Goal: Transaction & Acquisition: Purchase product/service

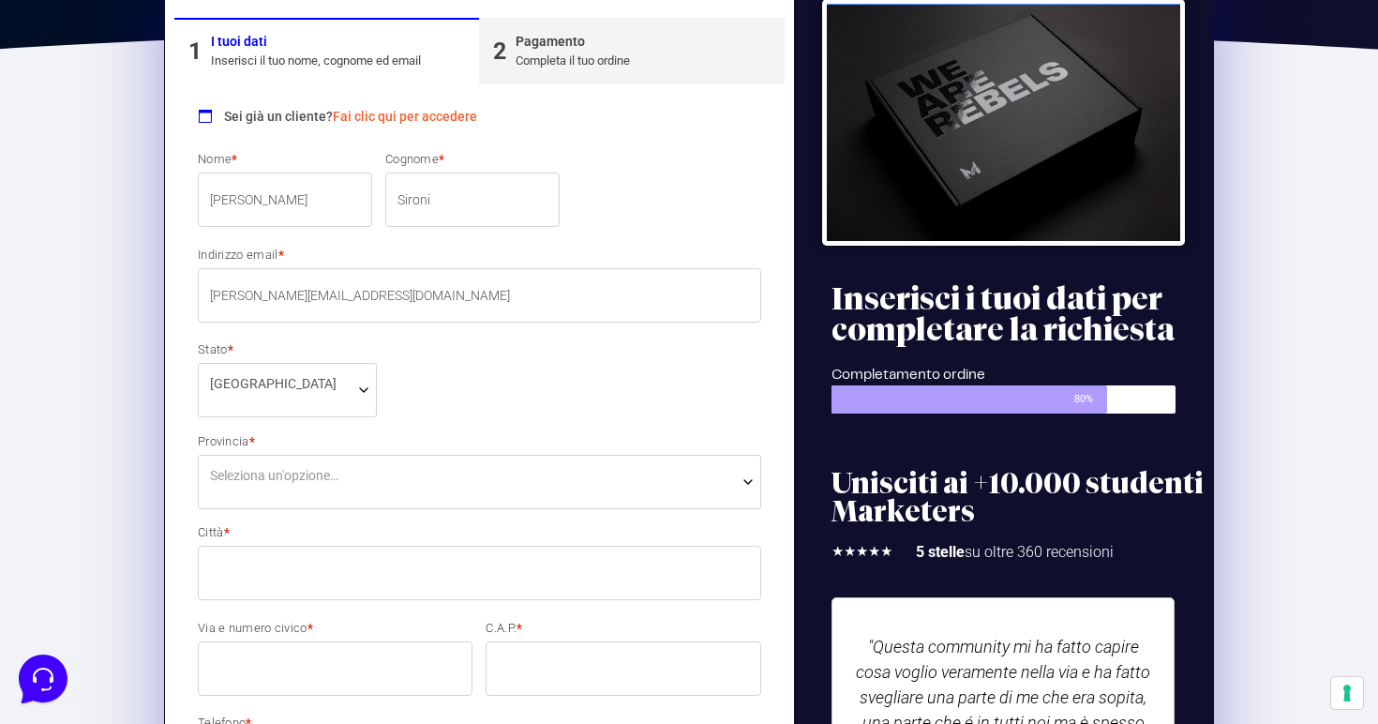
scroll to position [372, 0]
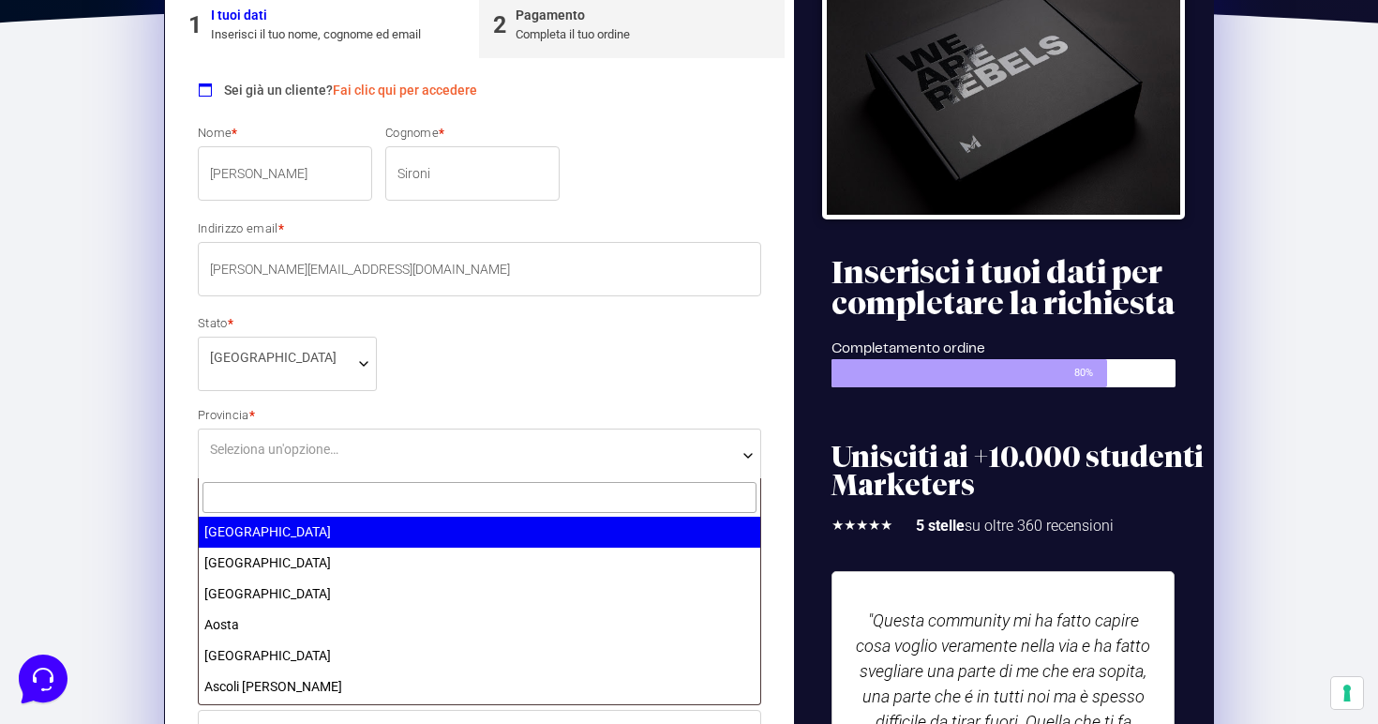
click at [241, 453] on span "Seleziona un'opzione…" at bounding box center [274, 450] width 128 height 20
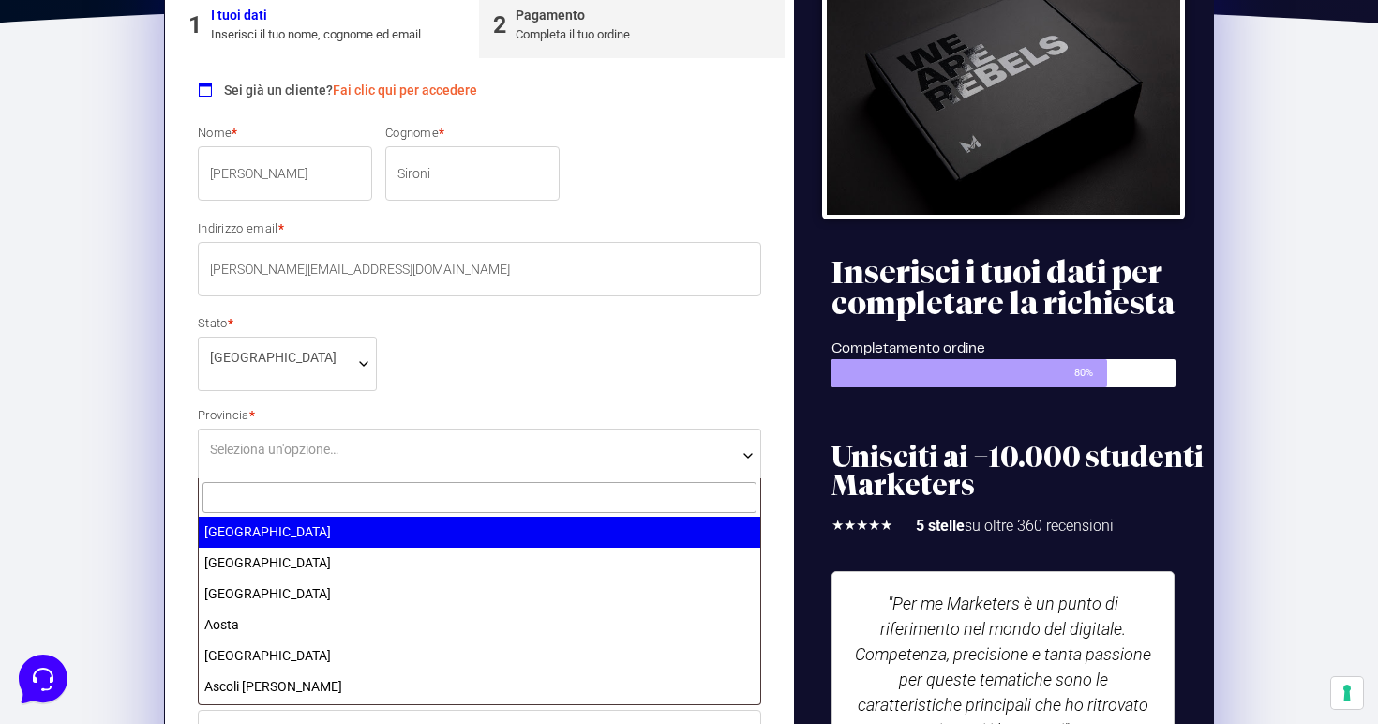
click at [241, 498] on input "text" at bounding box center [479, 497] width 554 height 31
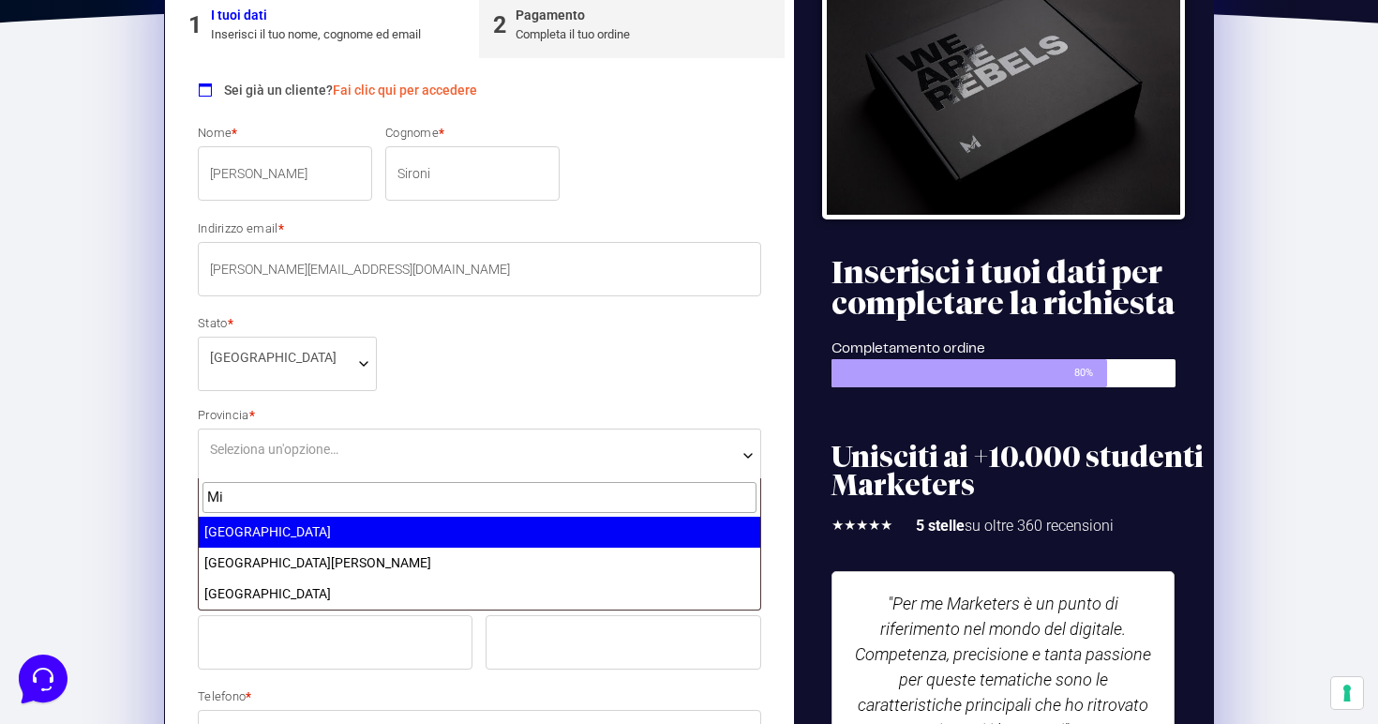
type input "Mi"
select select "MI"
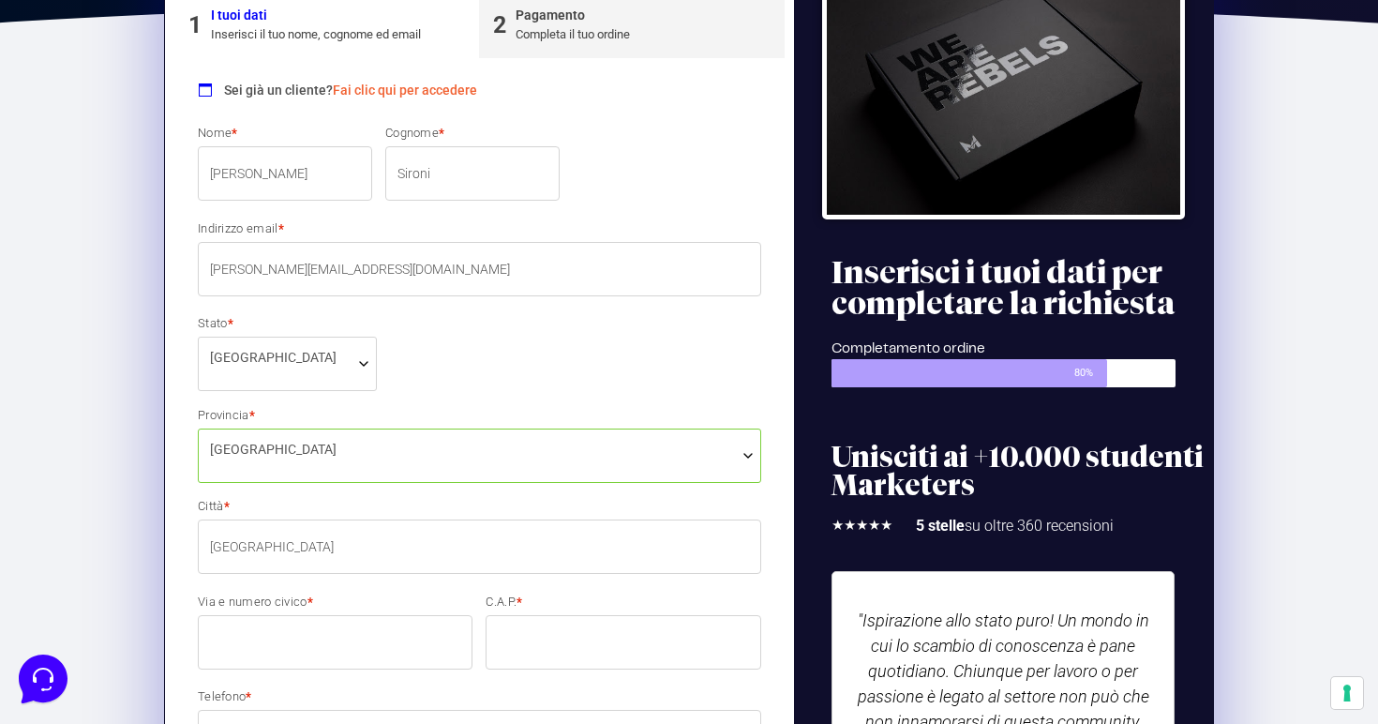
type input "[GEOGRAPHIC_DATA]"
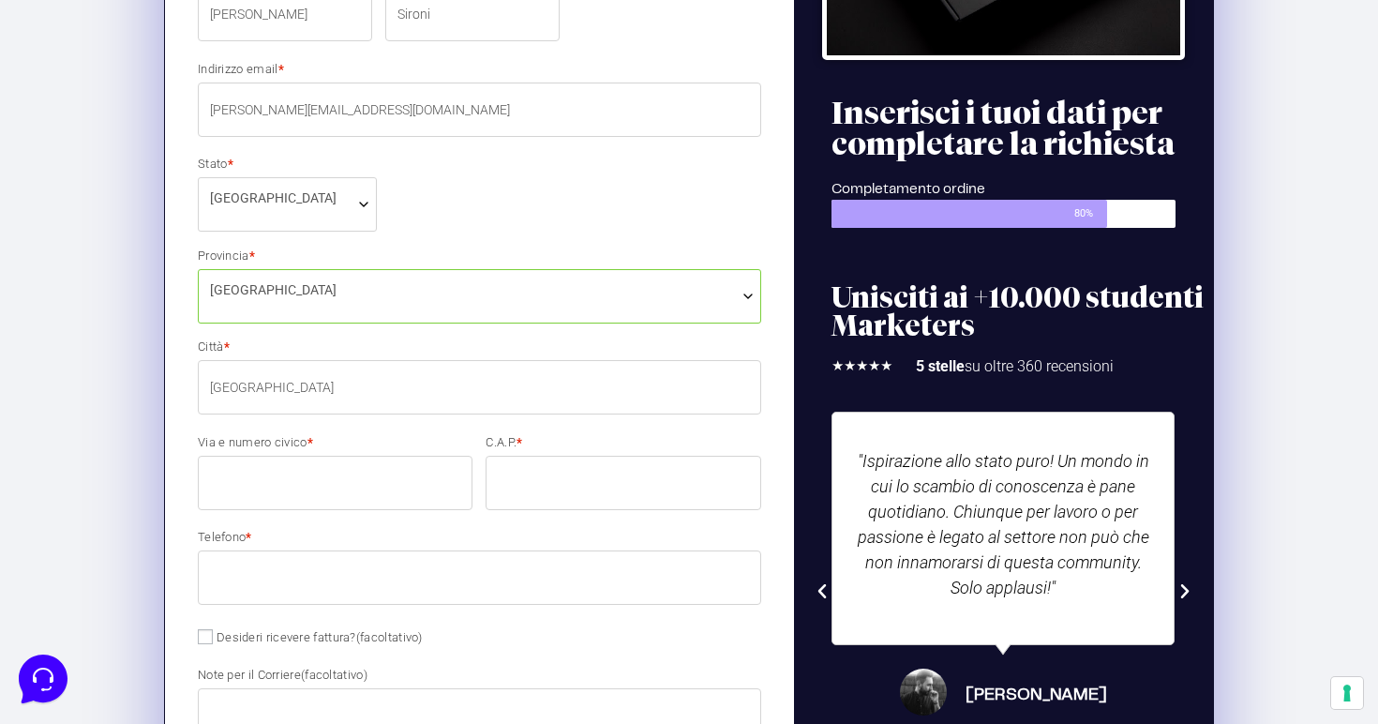
scroll to position [543, 0]
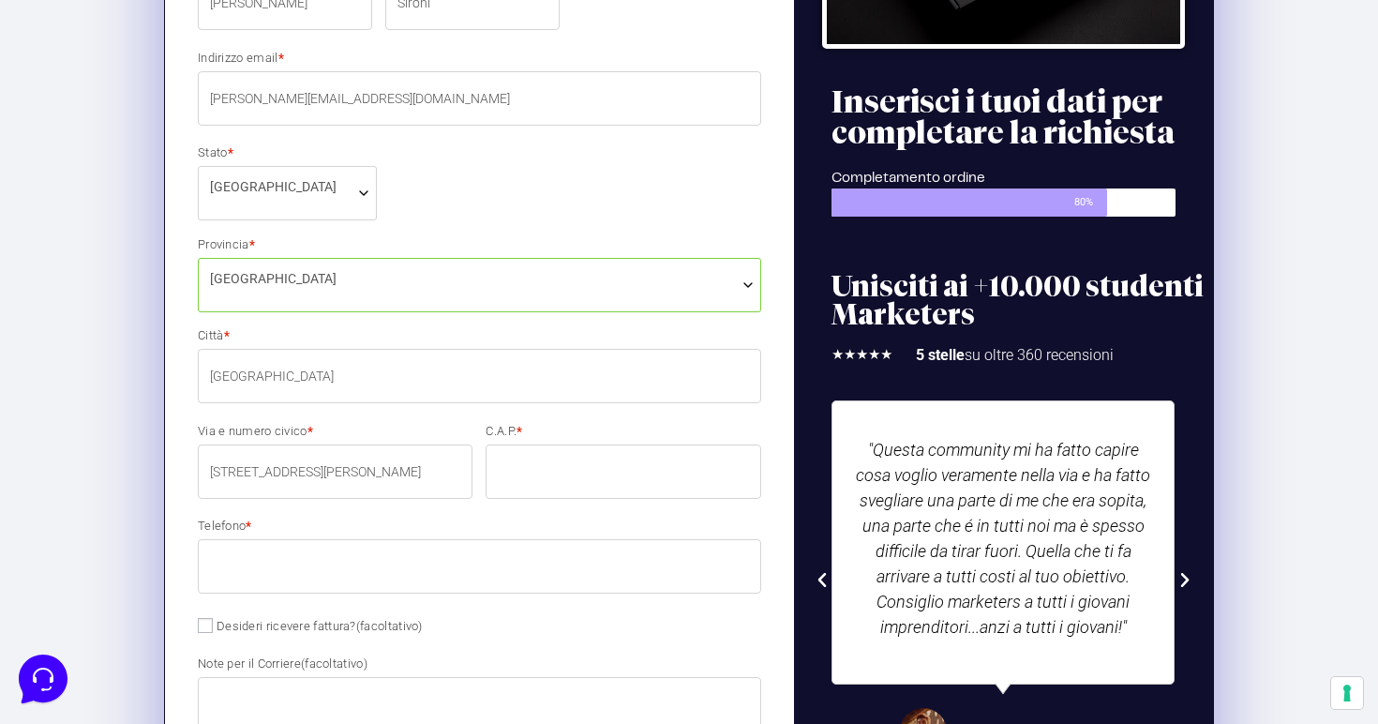
type input "[STREET_ADDRESS][PERSON_NAME]"
type input "20143"
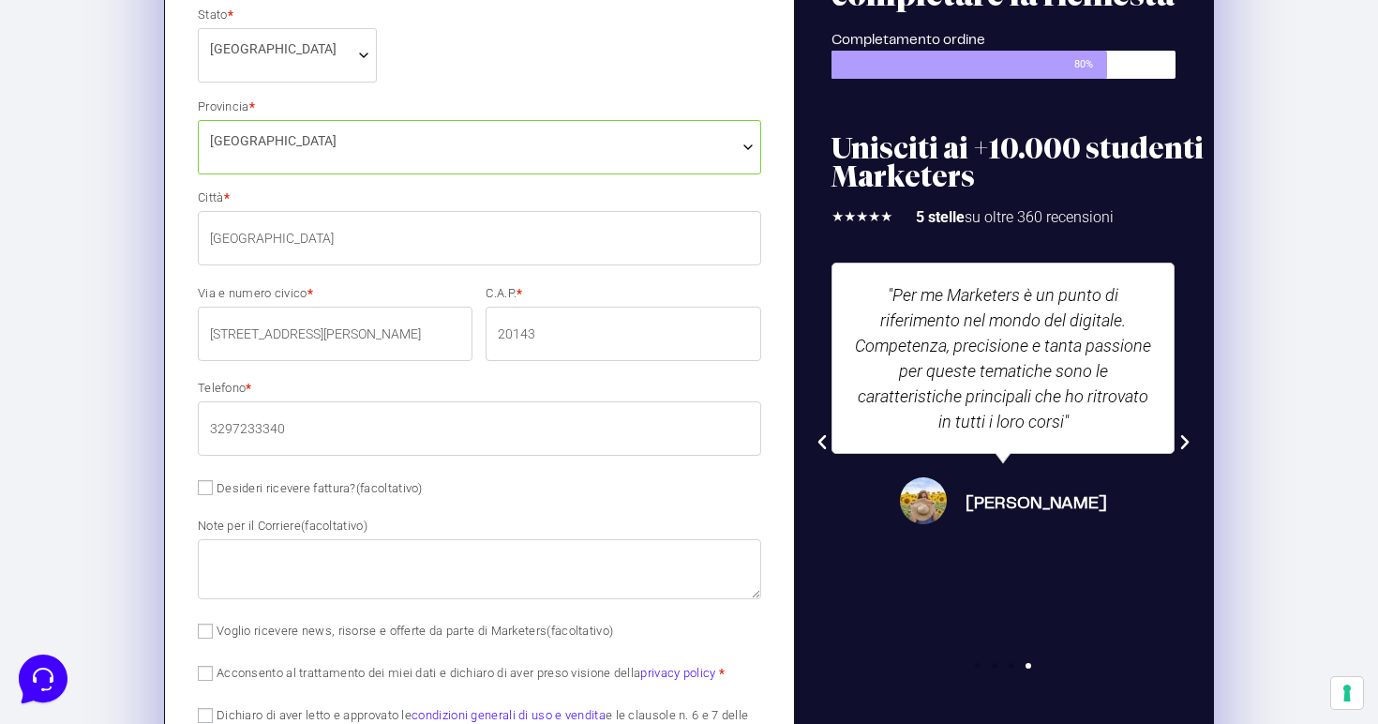
scroll to position [681, 0]
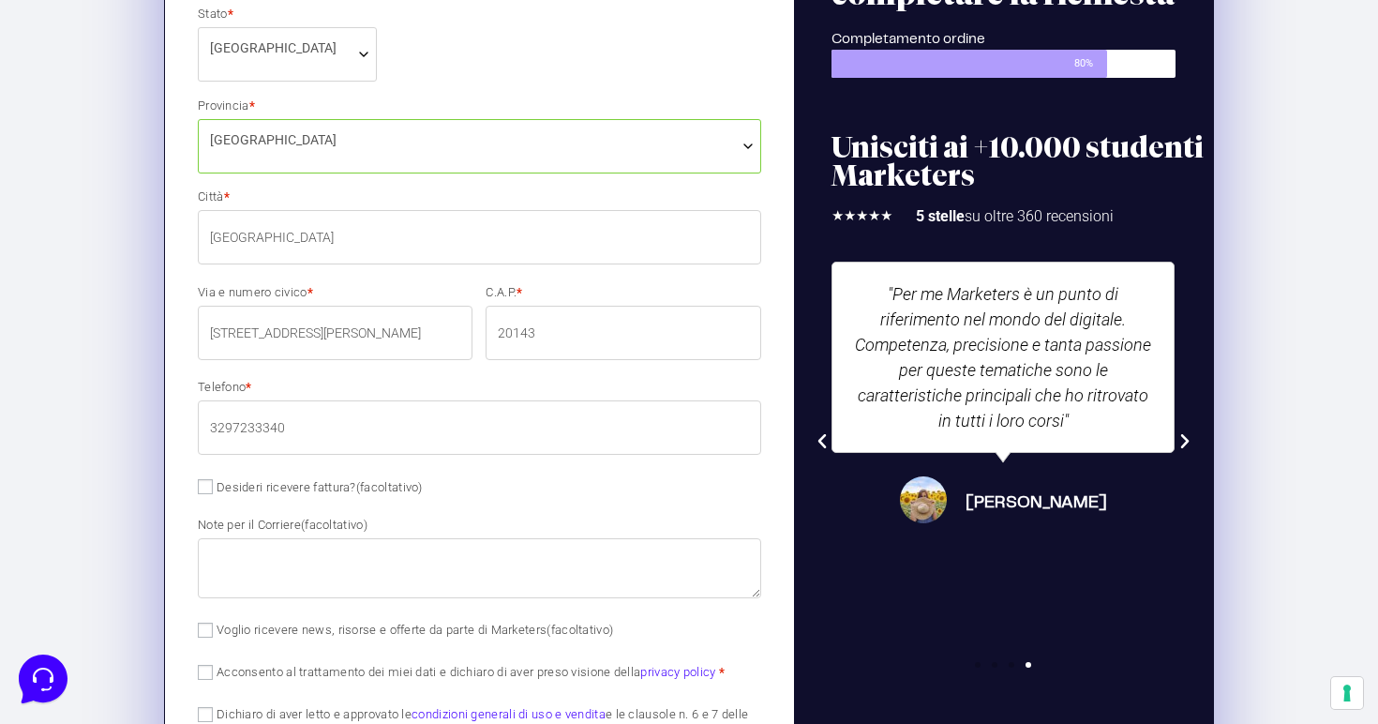
type input "3297233340"
click at [327, 582] on textarea "Note per il Corriere (facoltativo)" at bounding box center [479, 568] width 563 height 60
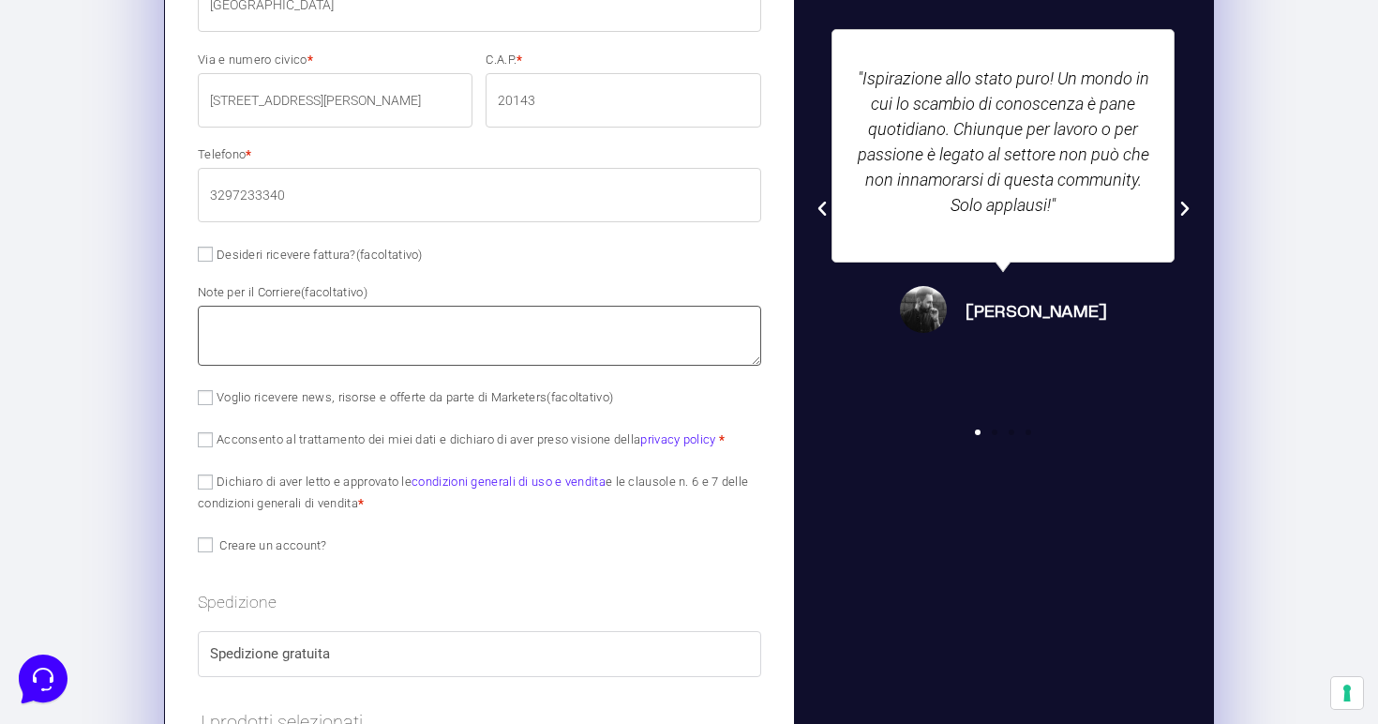
scroll to position [918, 0]
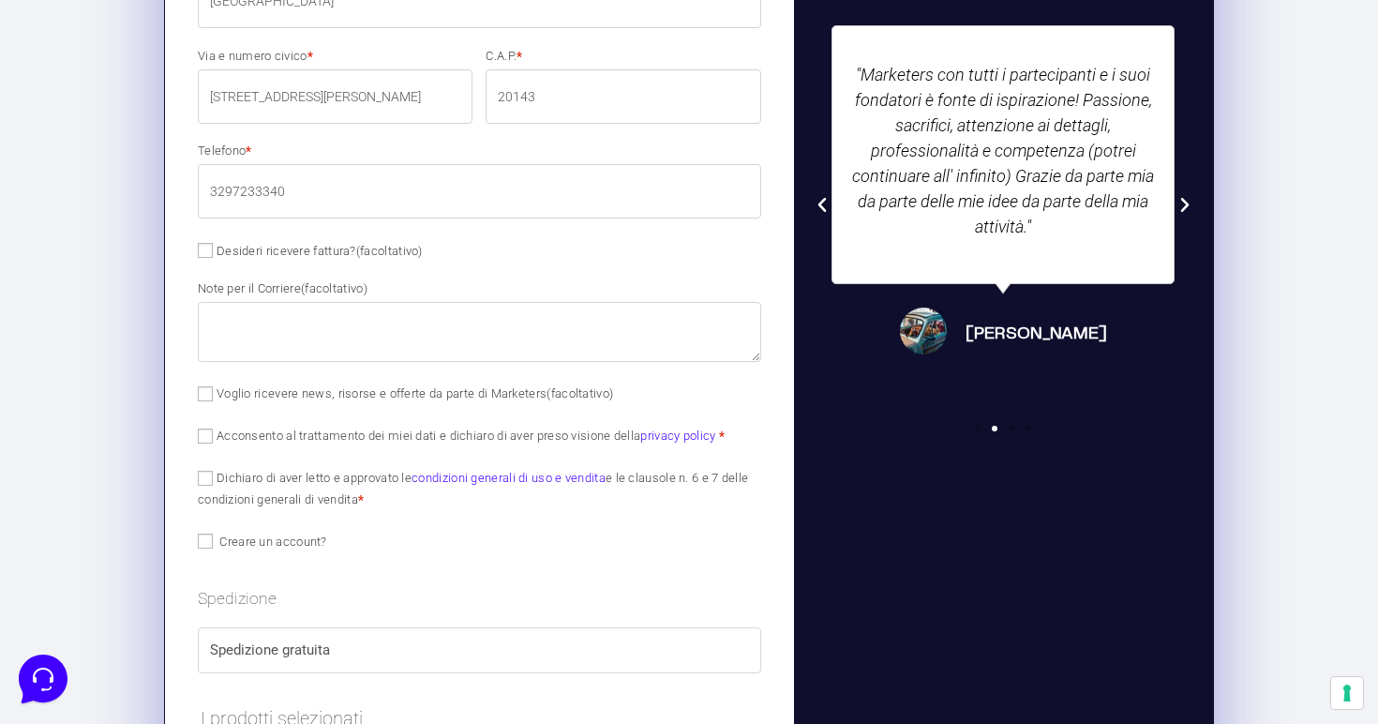
click at [210, 430] on input "Acconsento al trattamento dei miei dati e dichiaro di aver preso visione della …" at bounding box center [205, 435] width 15 height 15
checkbox input "true"
click at [208, 473] on input "Dichiaro di aver letto e approvato le condizioni generali di uso e vendita e le…" at bounding box center [205, 478] width 15 height 15
checkbox input "true"
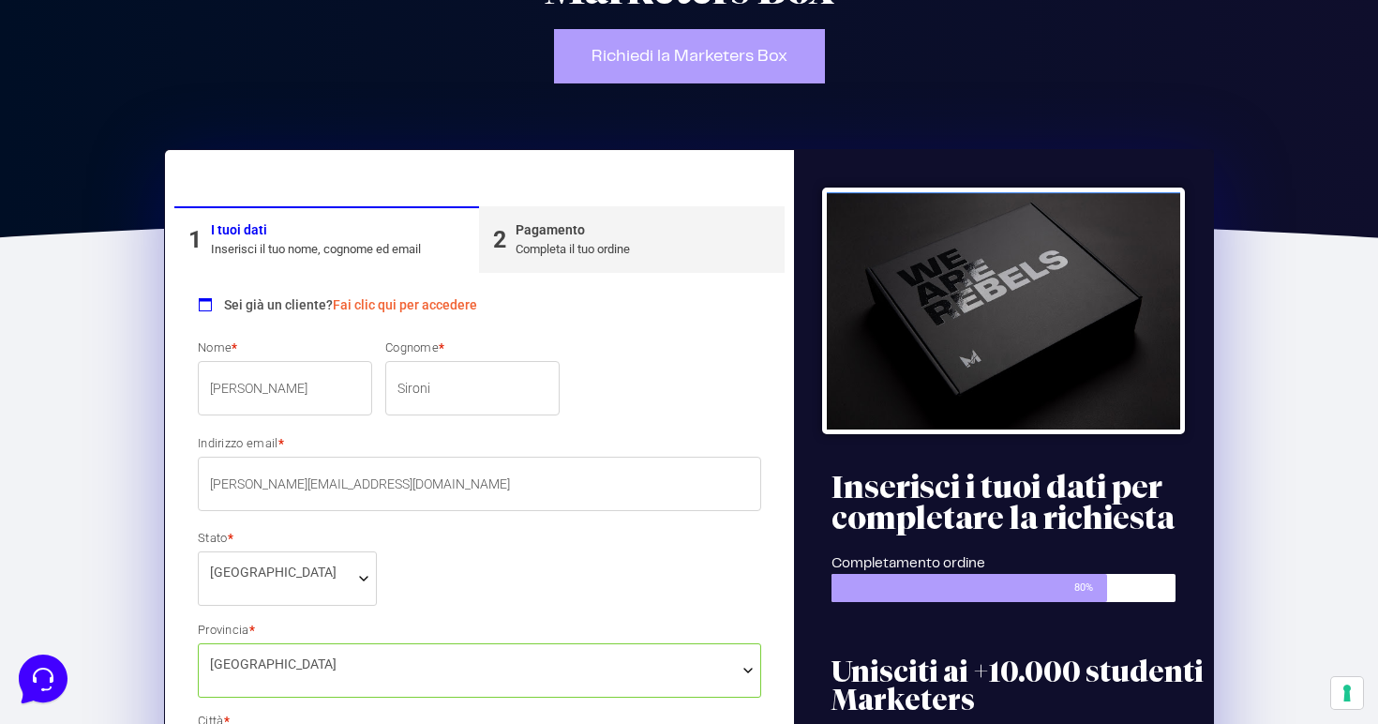
scroll to position [159, 0]
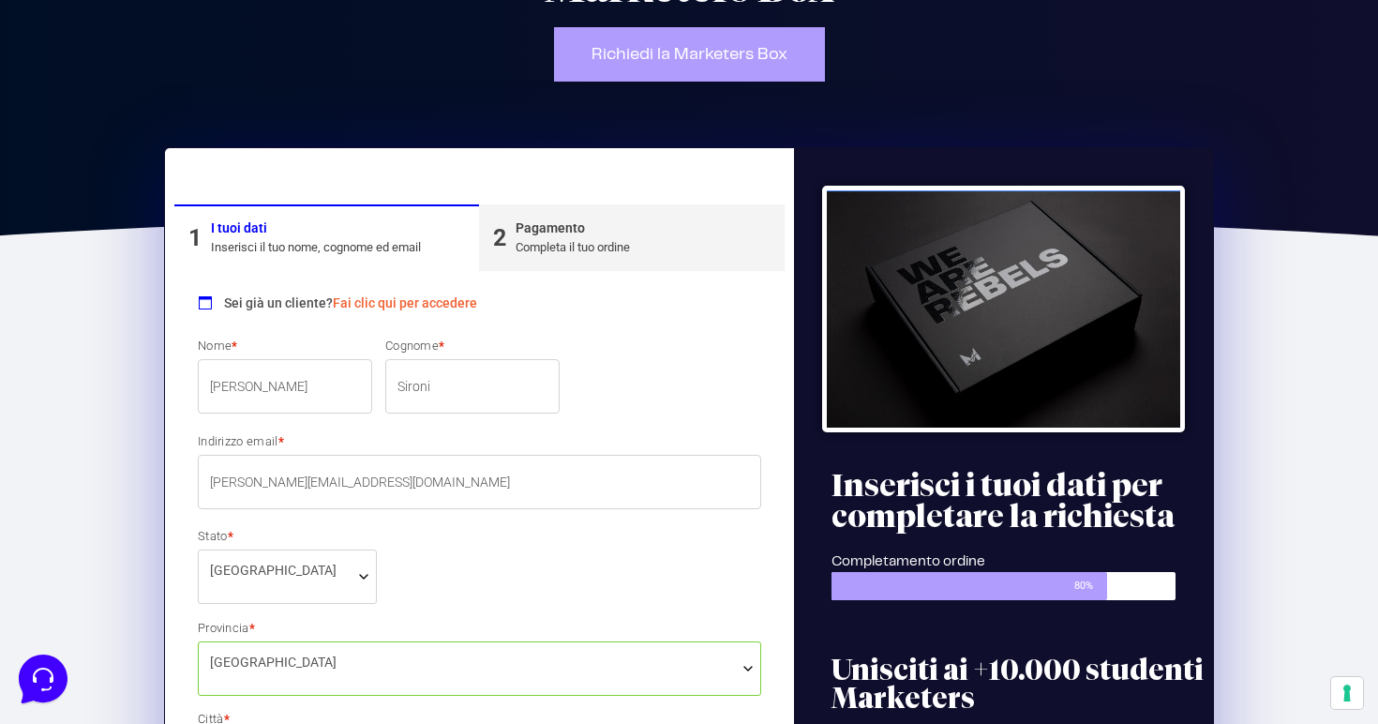
click at [397, 305] on link "Fai clic qui per accedere" at bounding box center [405, 302] width 144 height 15
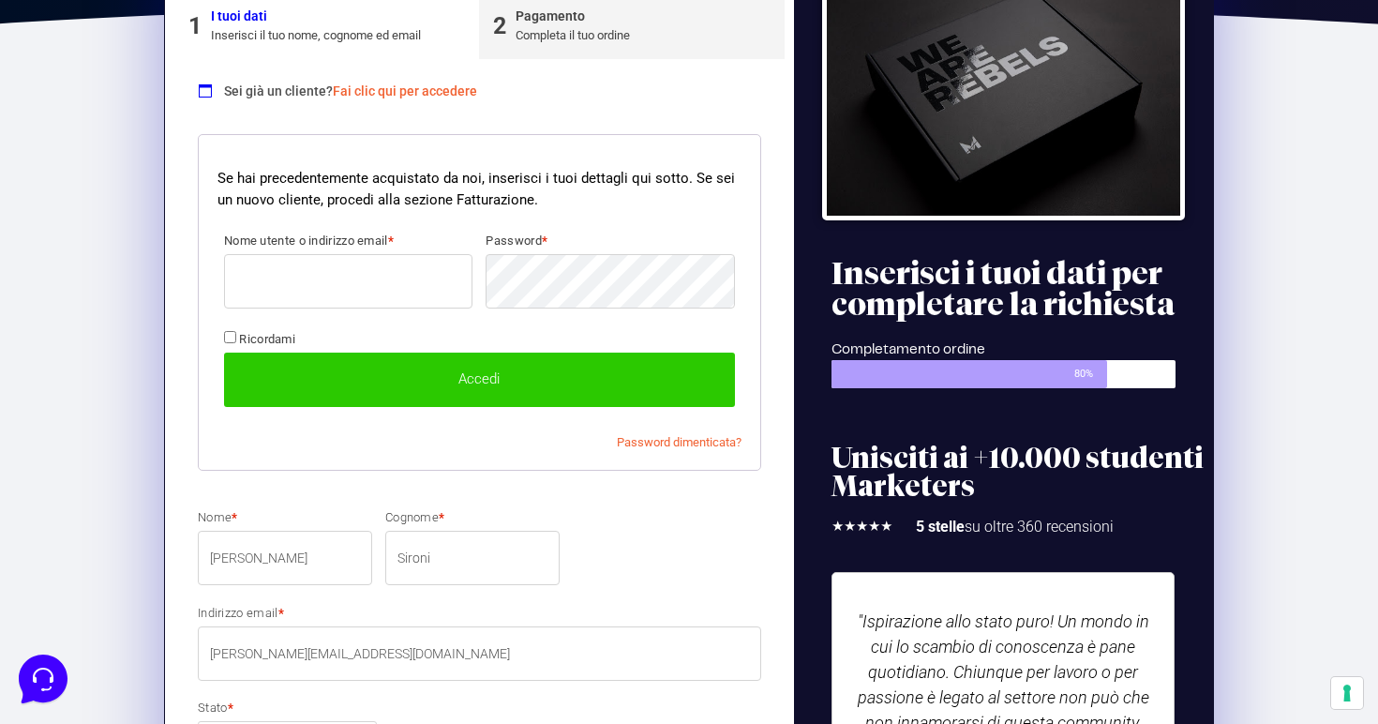
scroll to position [457, 0]
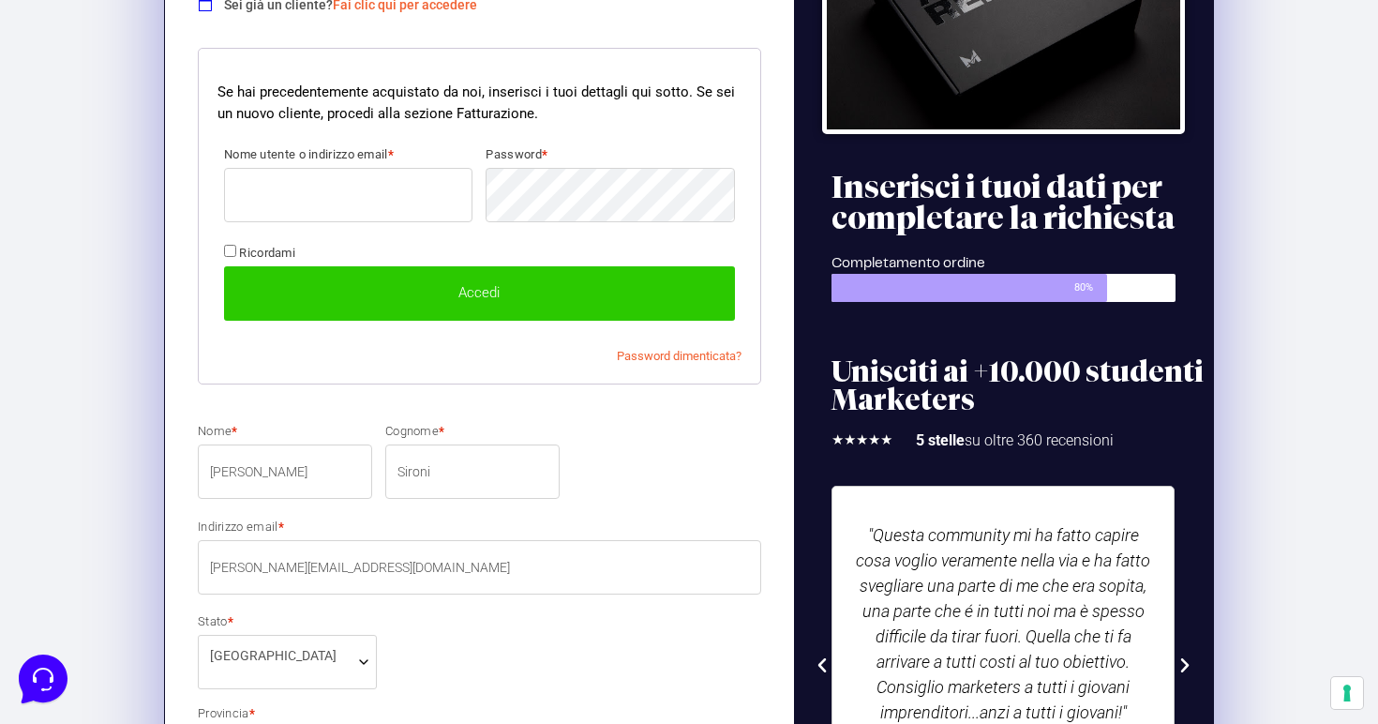
type input "[PERSON_NAME][EMAIL_ADDRESS][DOMAIN_NAME]"
click at [479, 292] on button "Accedi" at bounding box center [479, 293] width 511 height 54
click at [446, 301] on button "Accedi" at bounding box center [479, 293] width 511 height 54
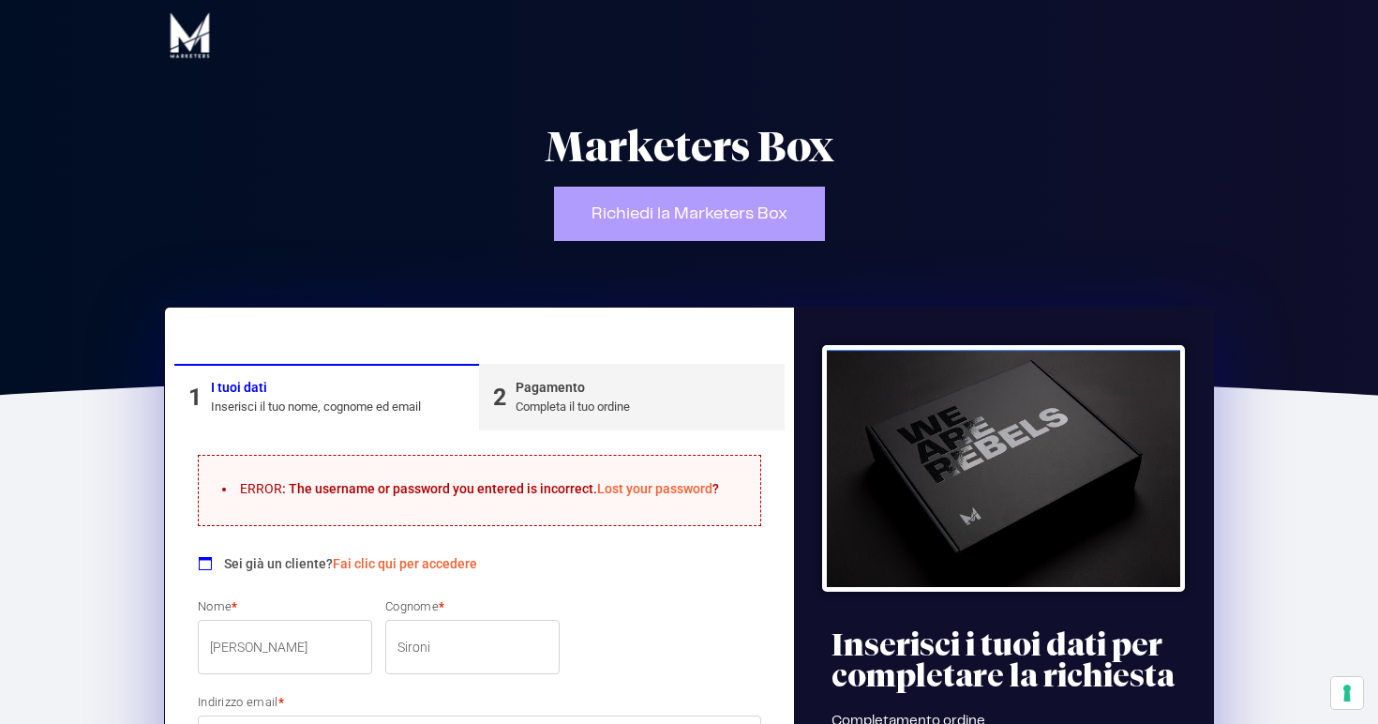
select select "MI"
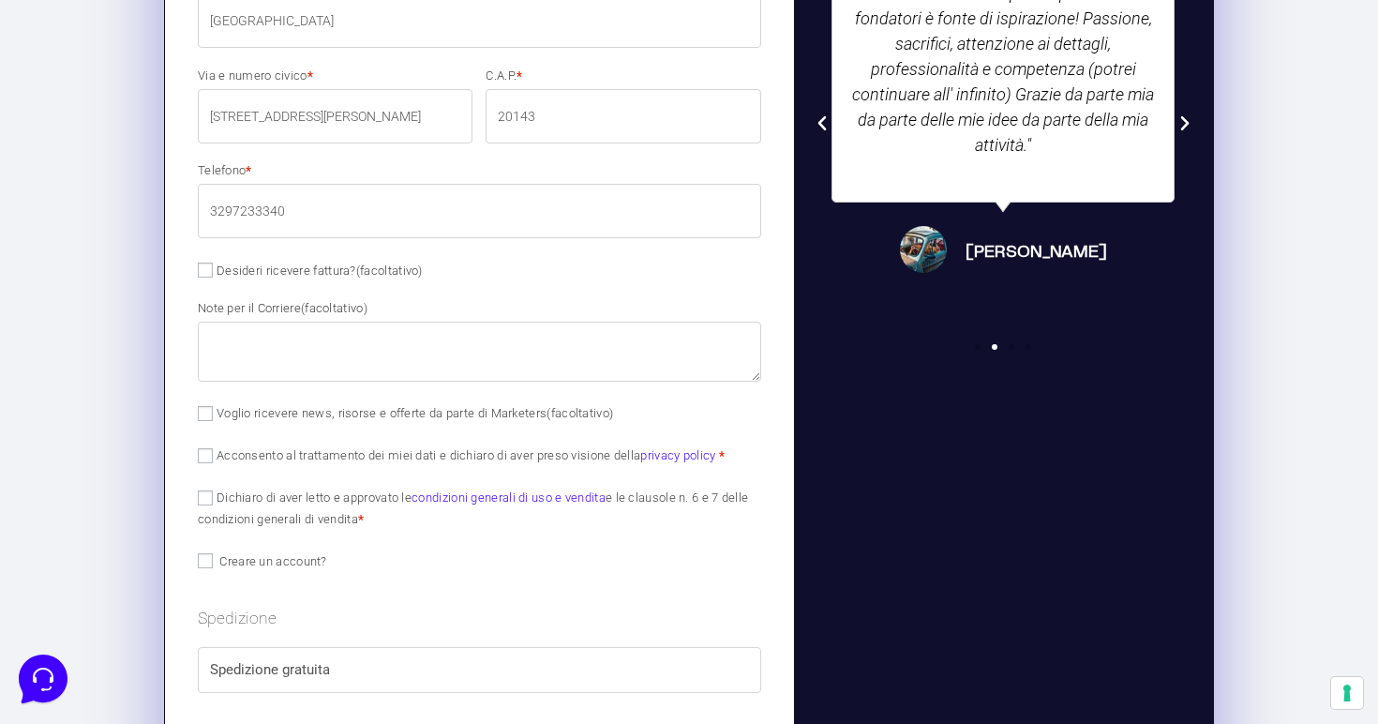
scroll to position [1003, 0]
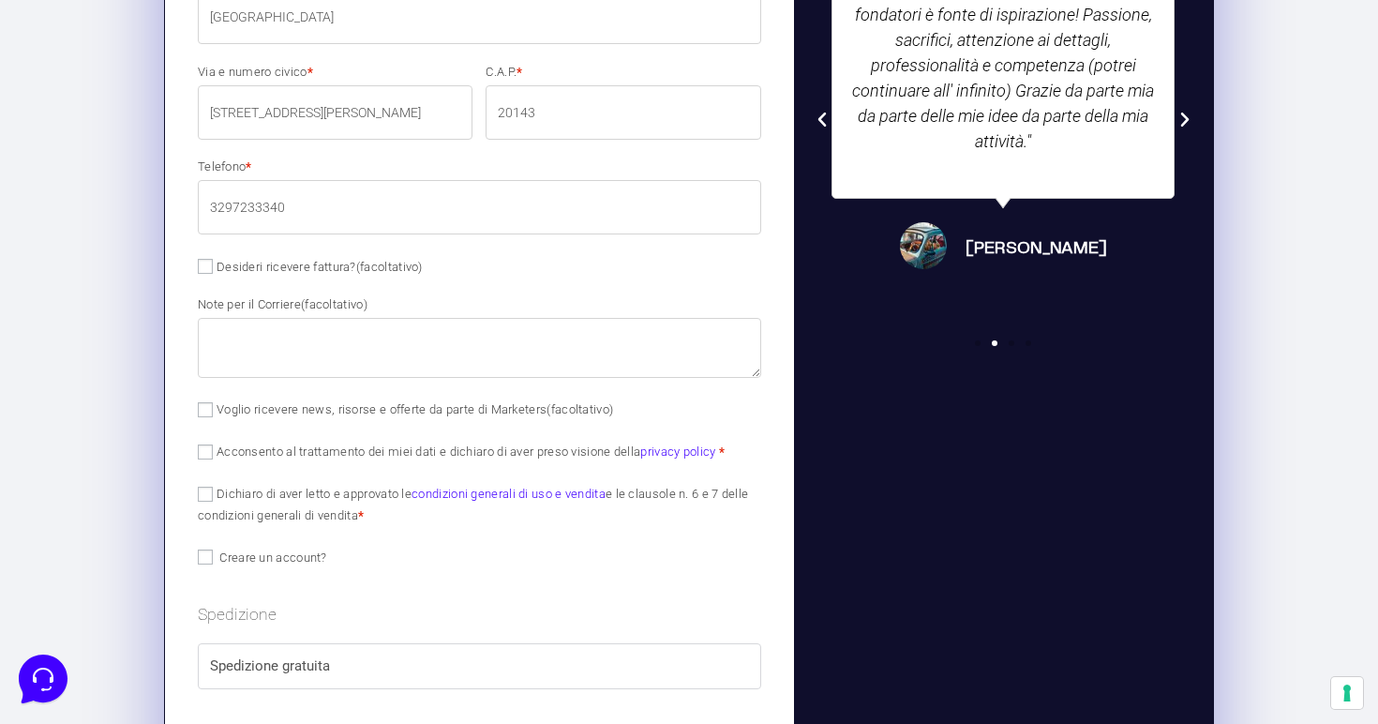
click at [200, 450] on input "Acconsento al trattamento dei miei dati e dichiaro di aver preso visione della …" at bounding box center [205, 451] width 15 height 15
checkbox input "true"
click at [205, 492] on input "Dichiaro di aver letto e approvato le condizioni generali di uso e vendita e le…" at bounding box center [205, 493] width 15 height 15
checkbox input "true"
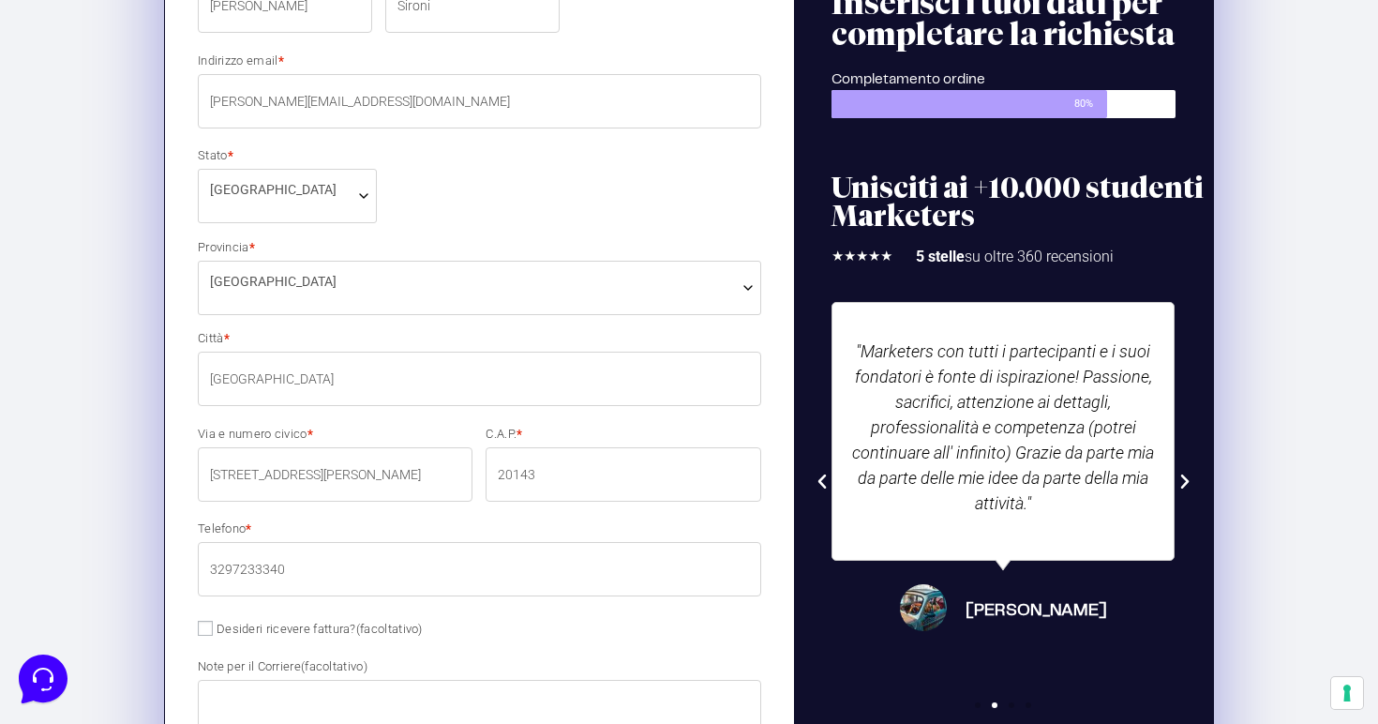
scroll to position [0, 0]
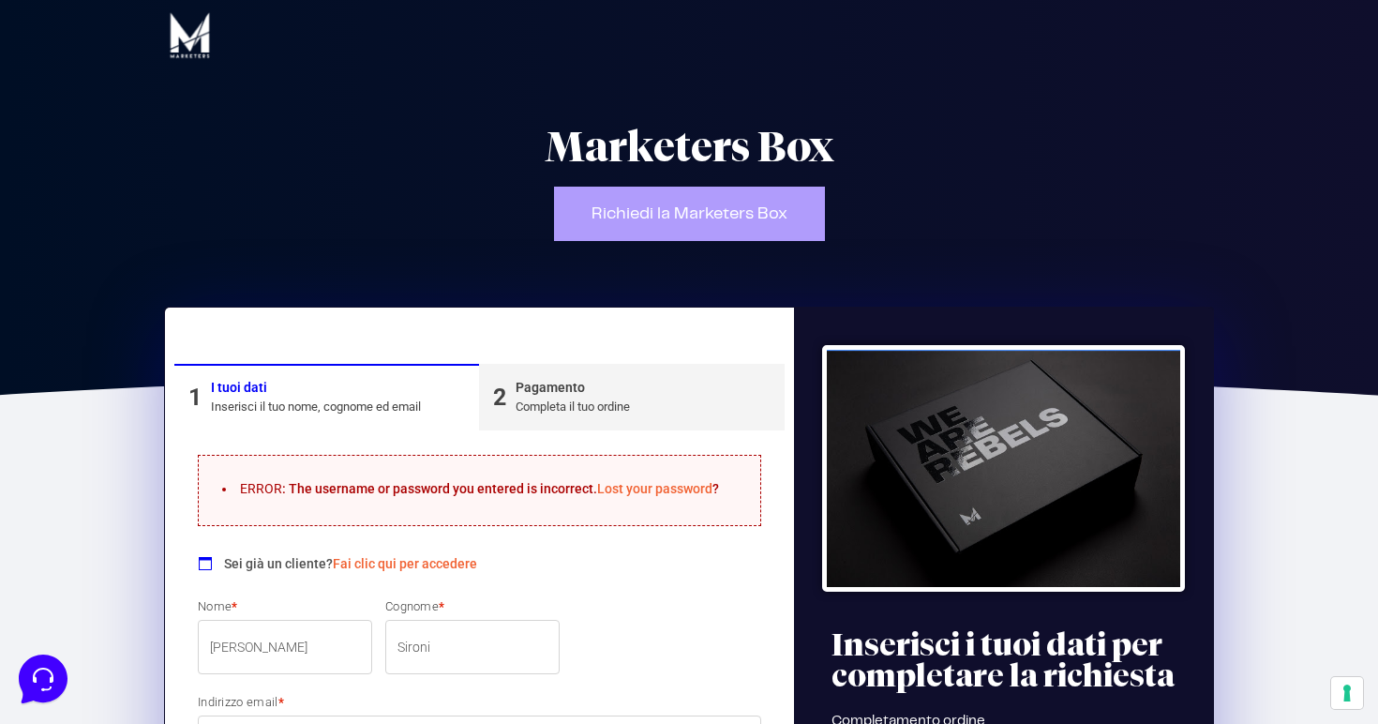
click at [602, 415] on link "2 Pagamento Completa il tuo ordine" at bounding box center [631, 397] width 305 height 67
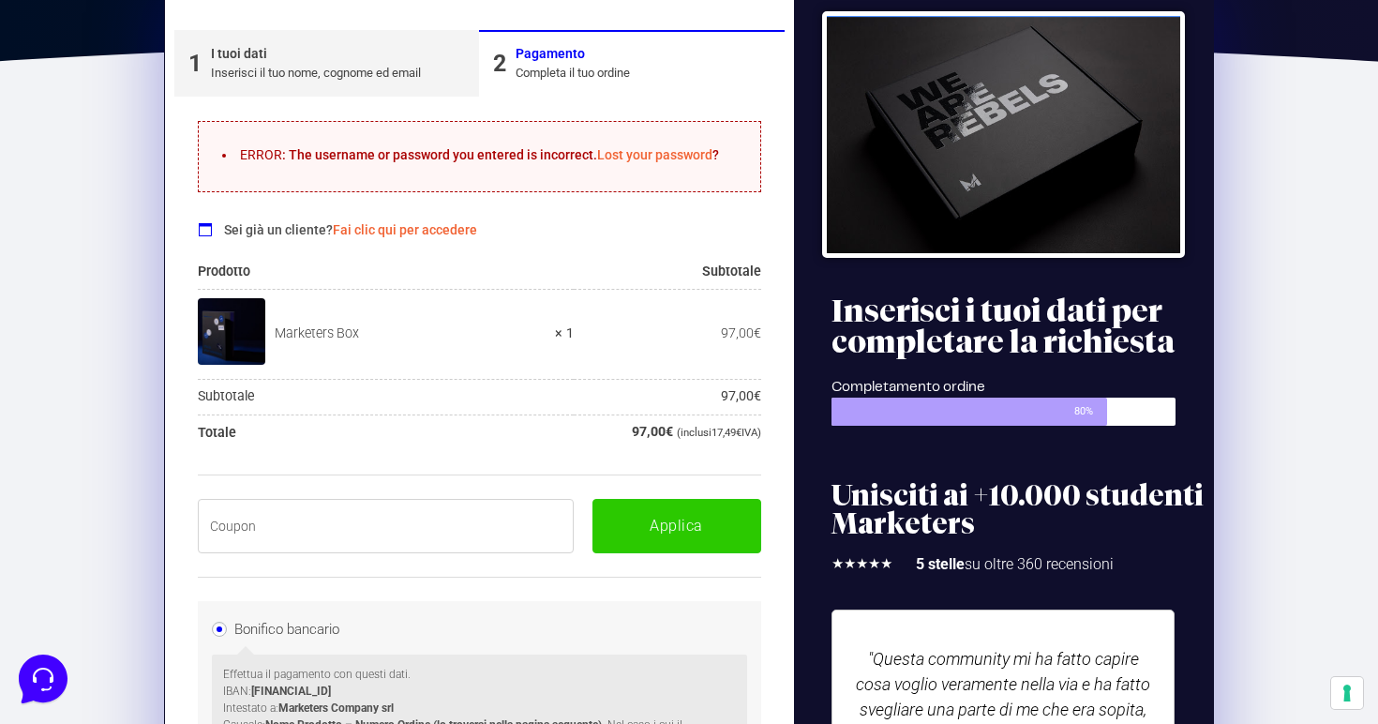
scroll to position [356, 0]
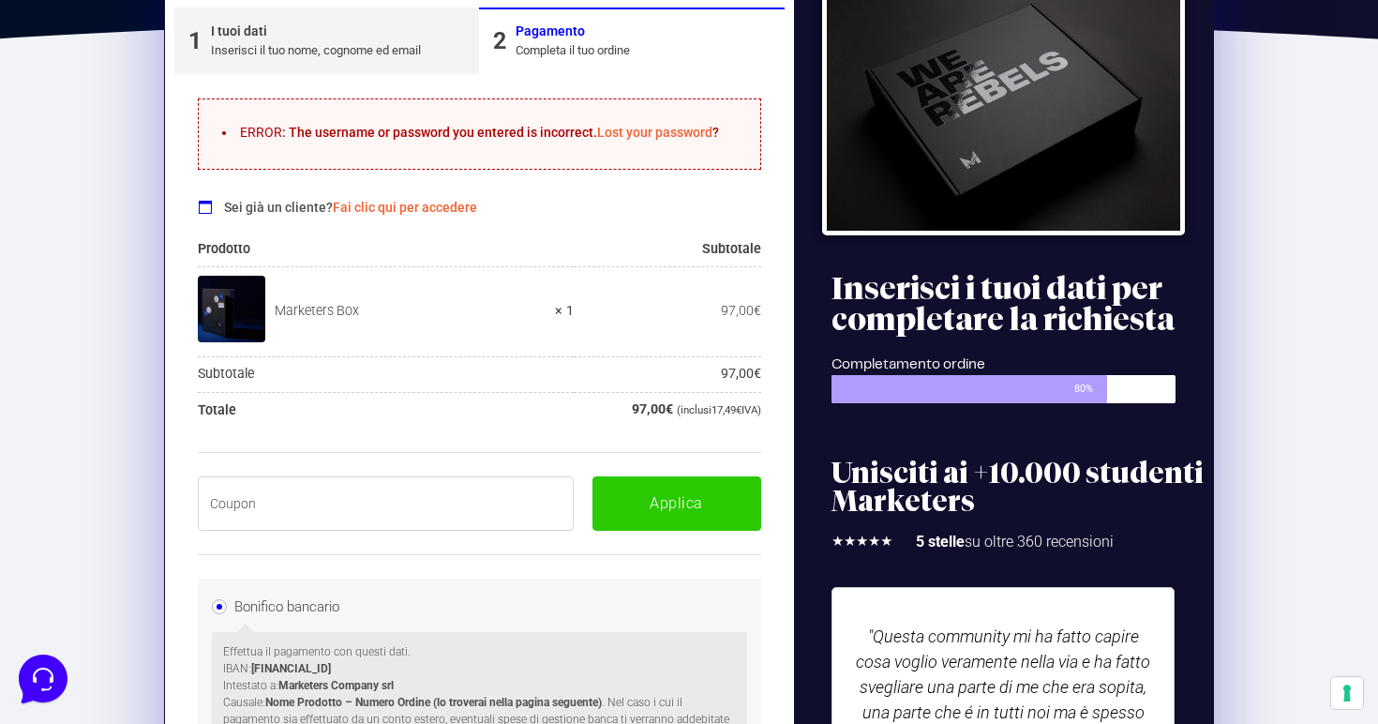
click at [457, 507] on input "text" at bounding box center [386, 503] width 376 height 54
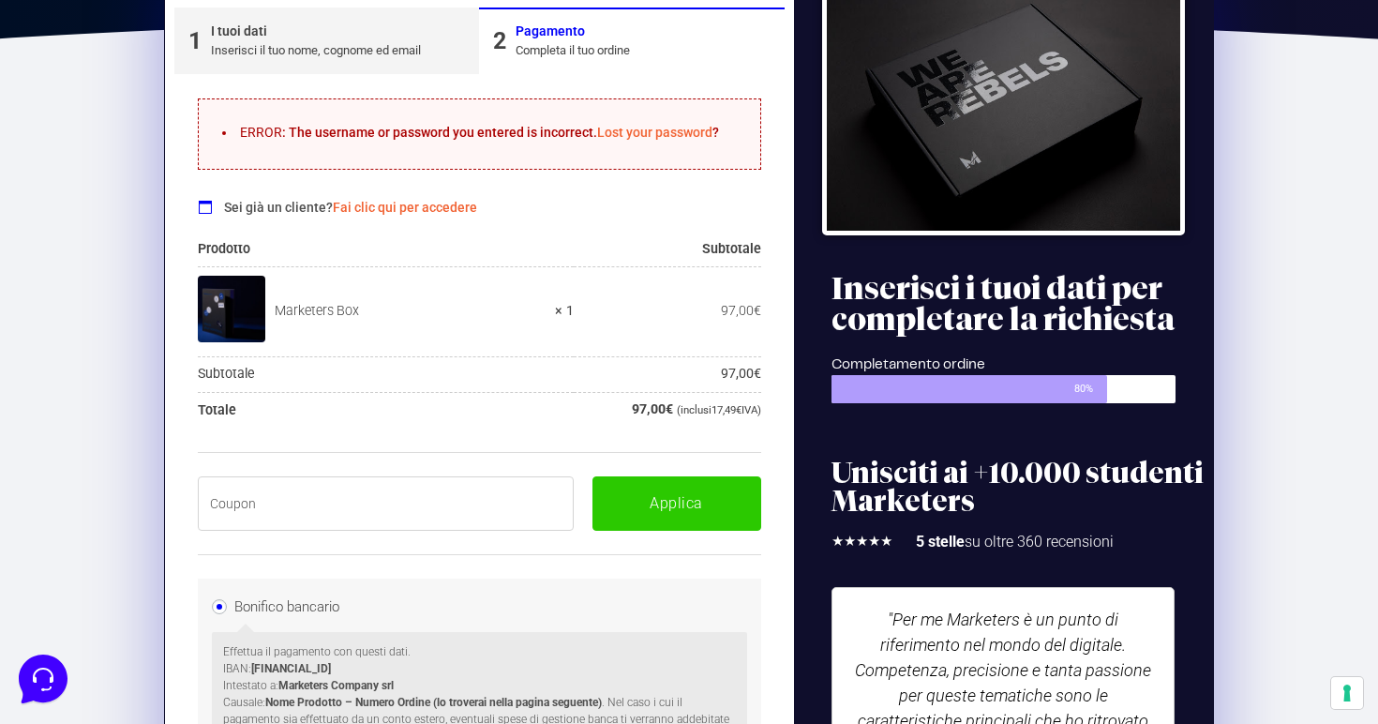
paste input "BOXPRO100OFF"
type input "BOXPRO100OFF"
click at [647, 476] on button "Applica" at bounding box center [676, 503] width 169 height 54
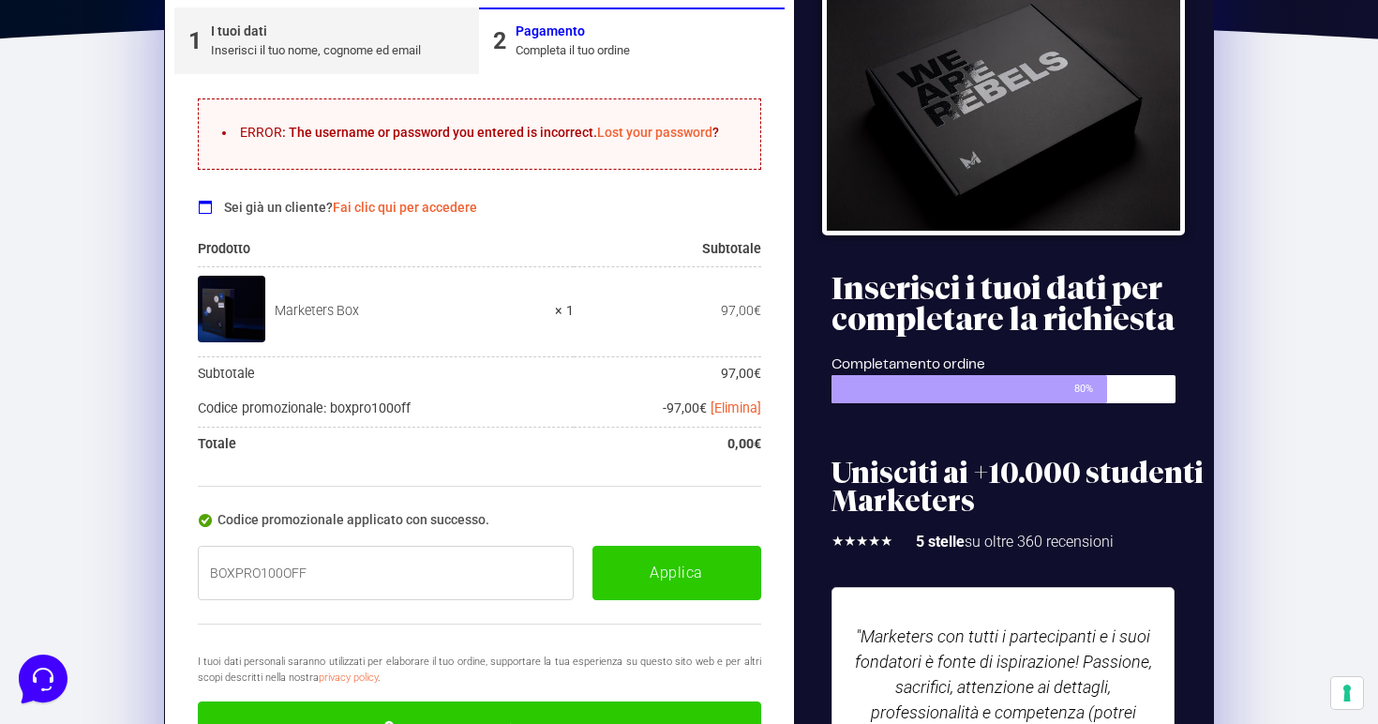
click at [276, 52] on div "Inserisci il tuo nome, cognome ed email" at bounding box center [316, 50] width 210 height 19
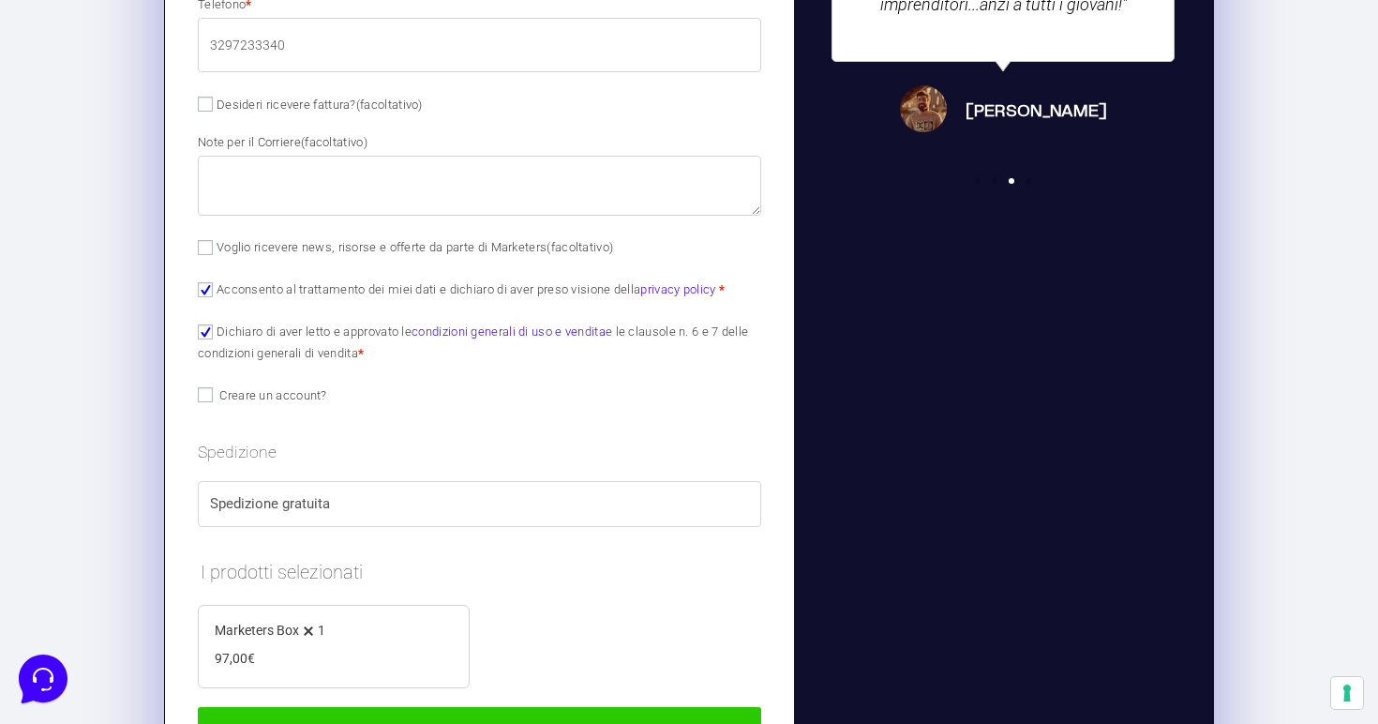
scroll to position [1154, 0]
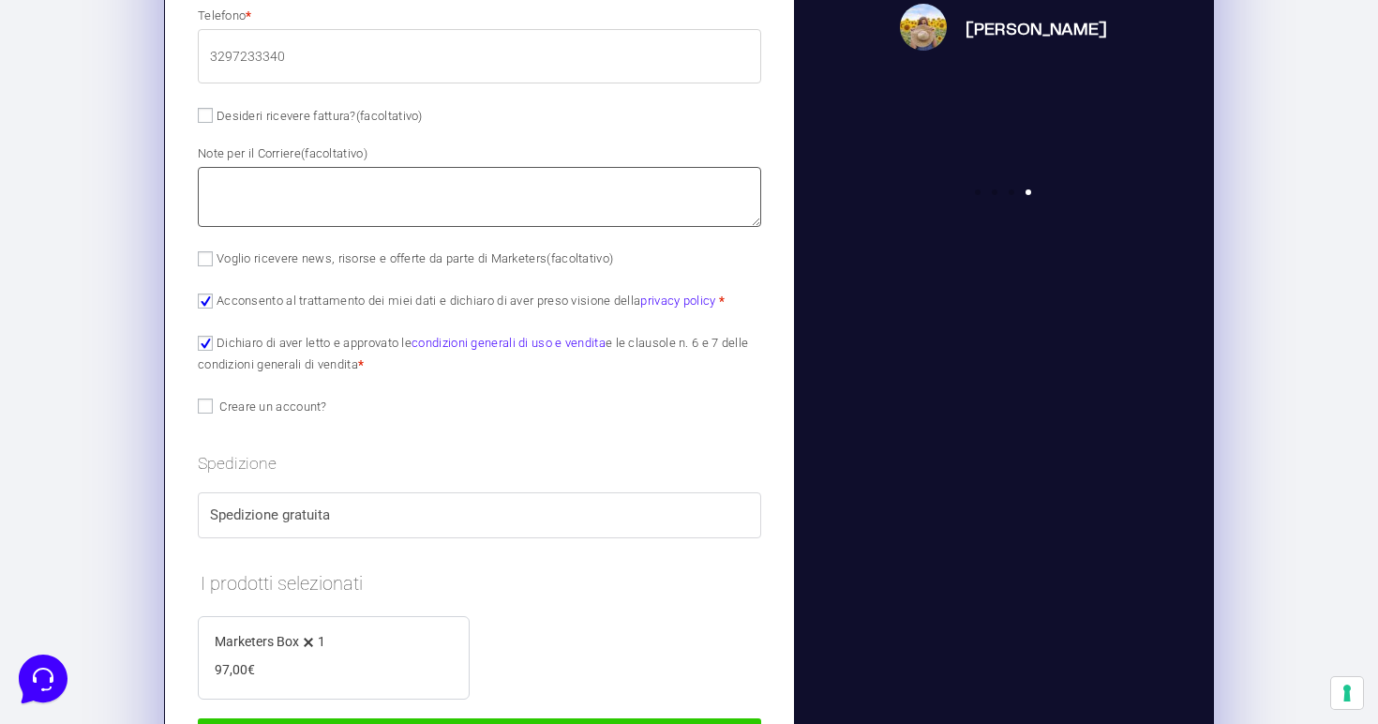
click at [378, 216] on textarea "Note per il Corriere (facoltativo)" at bounding box center [479, 197] width 563 height 60
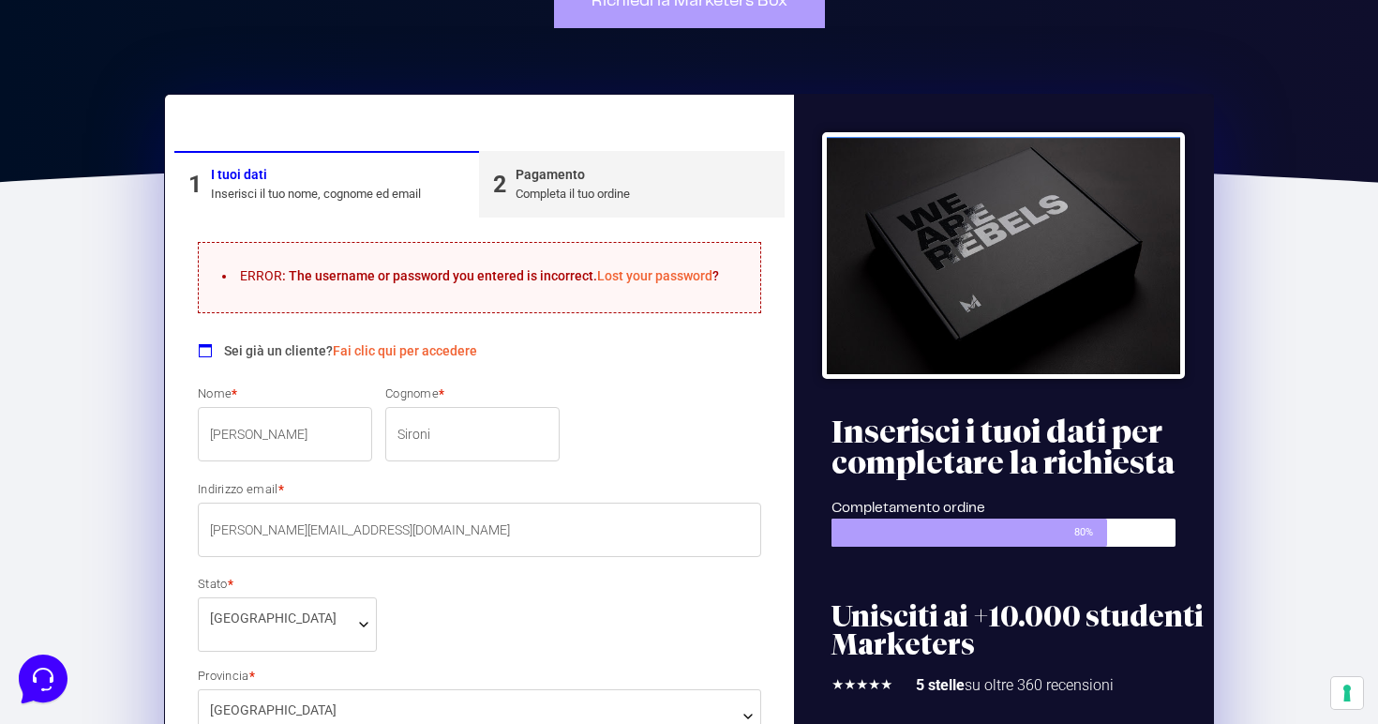
scroll to position [129, 0]
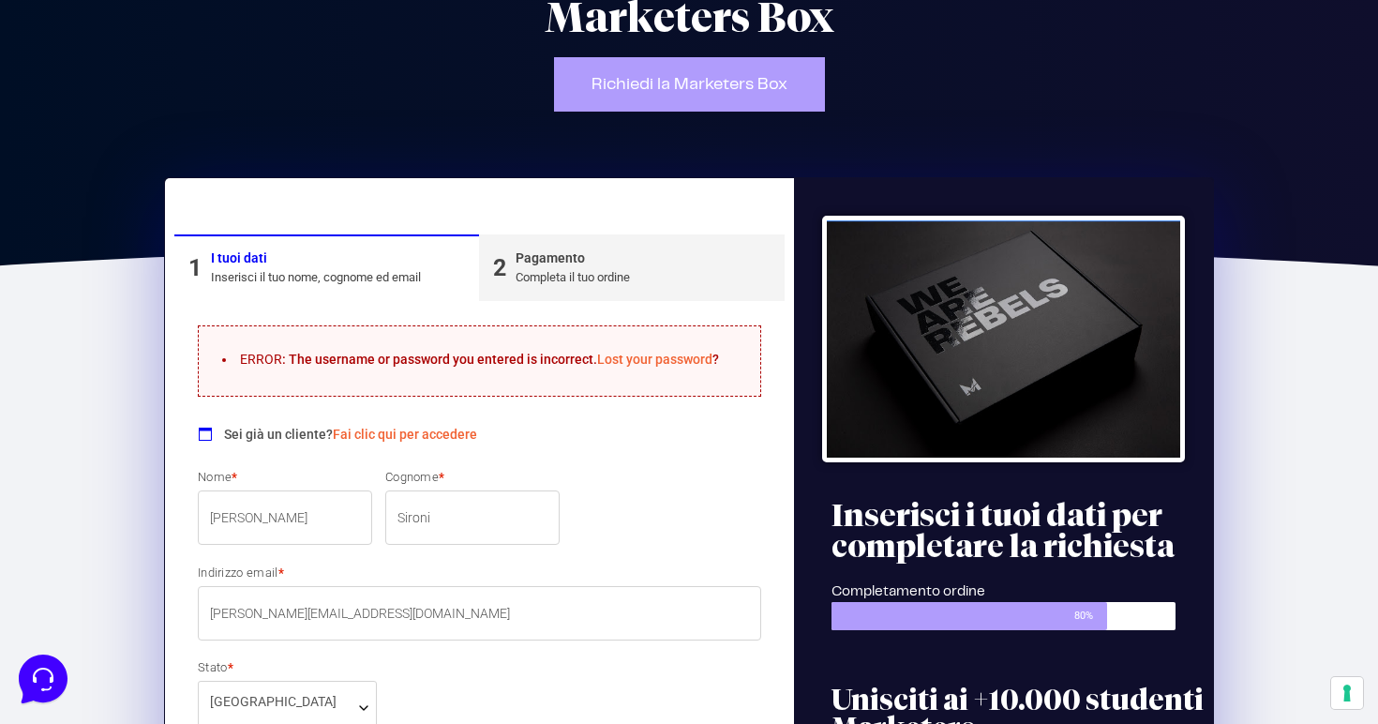
click at [567, 258] on div "Pagamento" at bounding box center [573, 258] width 114 height 20
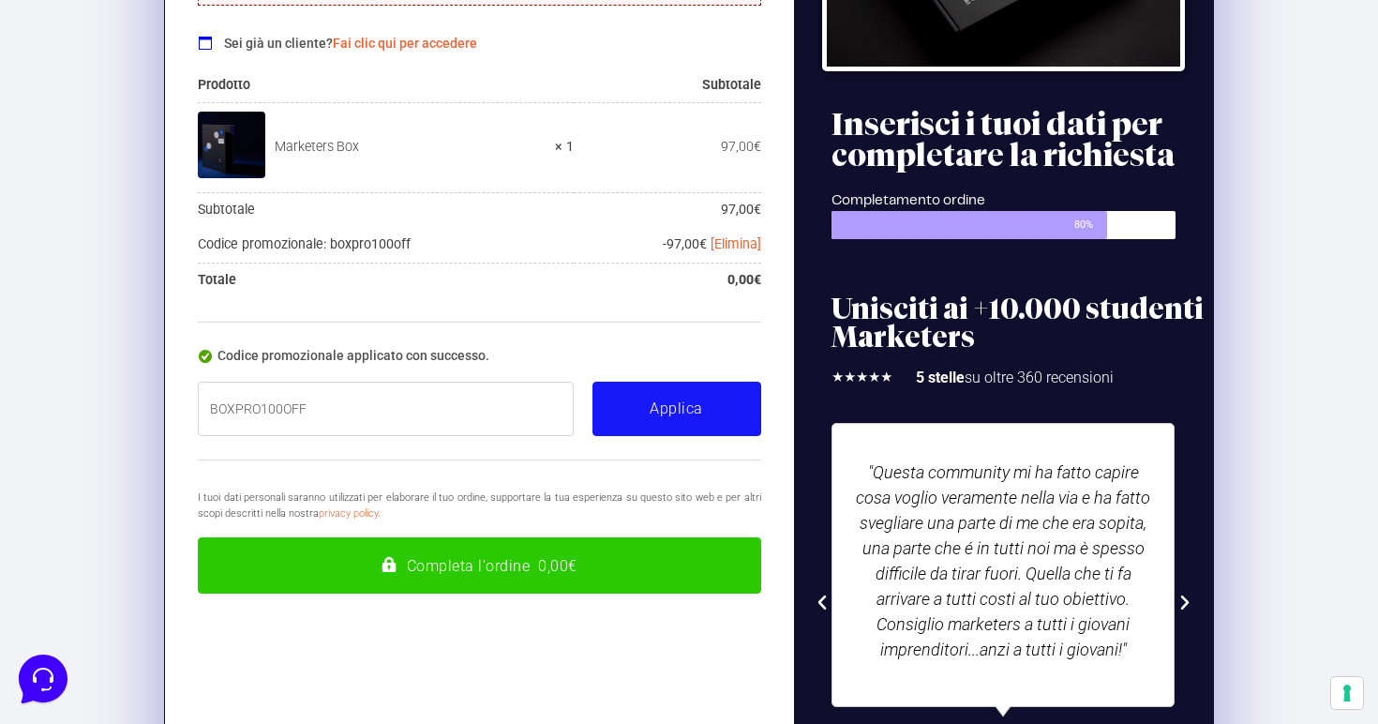
scroll to position [521, 0]
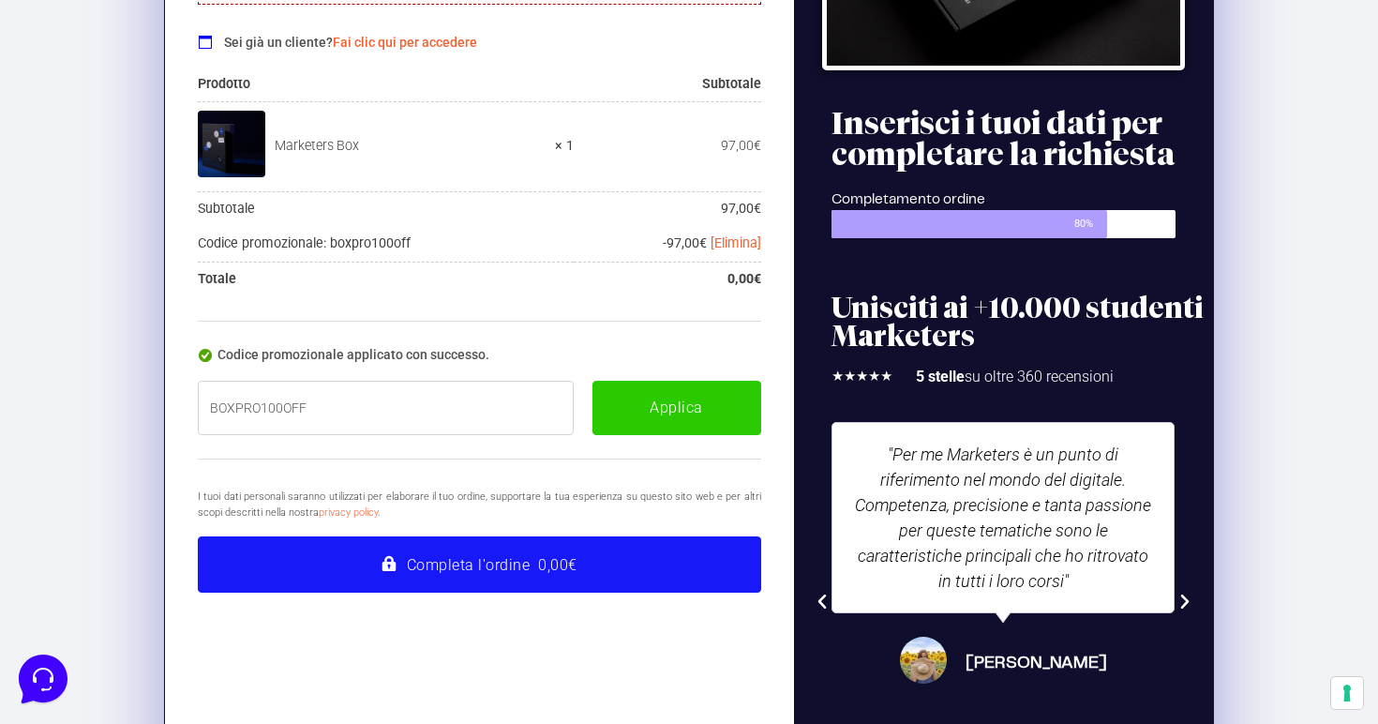
click at [547, 550] on button "Completa l'ordine 0,00€" at bounding box center [479, 564] width 563 height 56
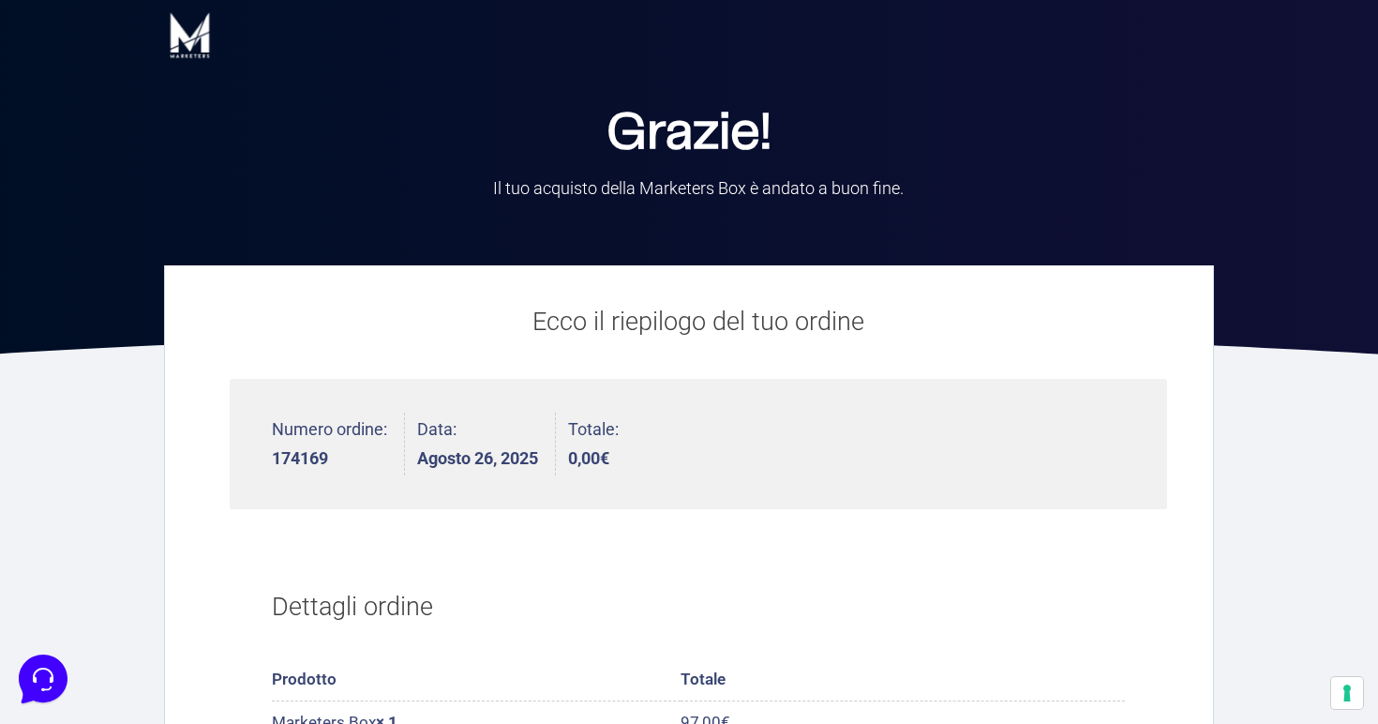
click at [174, 52] on img at bounding box center [190, 35] width 52 height 52
